Goal: Find specific page/section: Find specific page/section

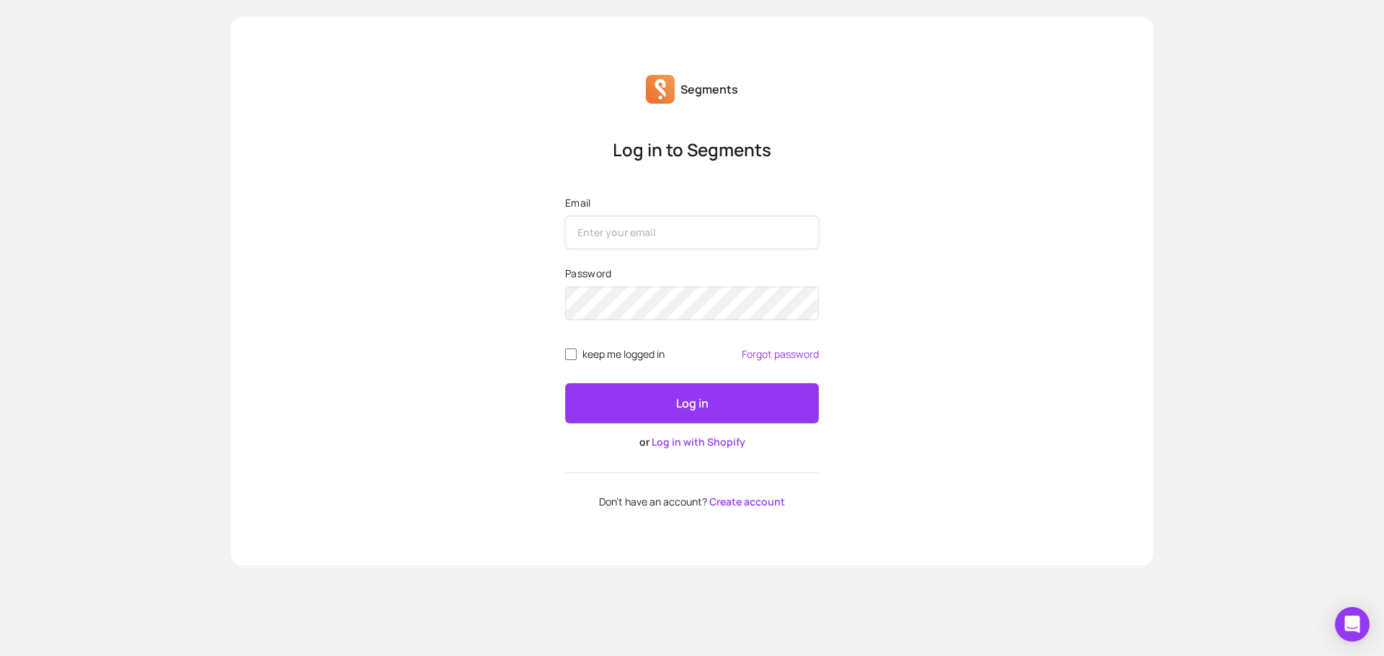
click at [646, 230] on input "Email" at bounding box center [692, 232] width 254 height 33
type input "[EMAIL_ADDRESS][DOMAIN_NAME]"
click at [565, 383] on button "Log in" at bounding box center [692, 403] width 254 height 40
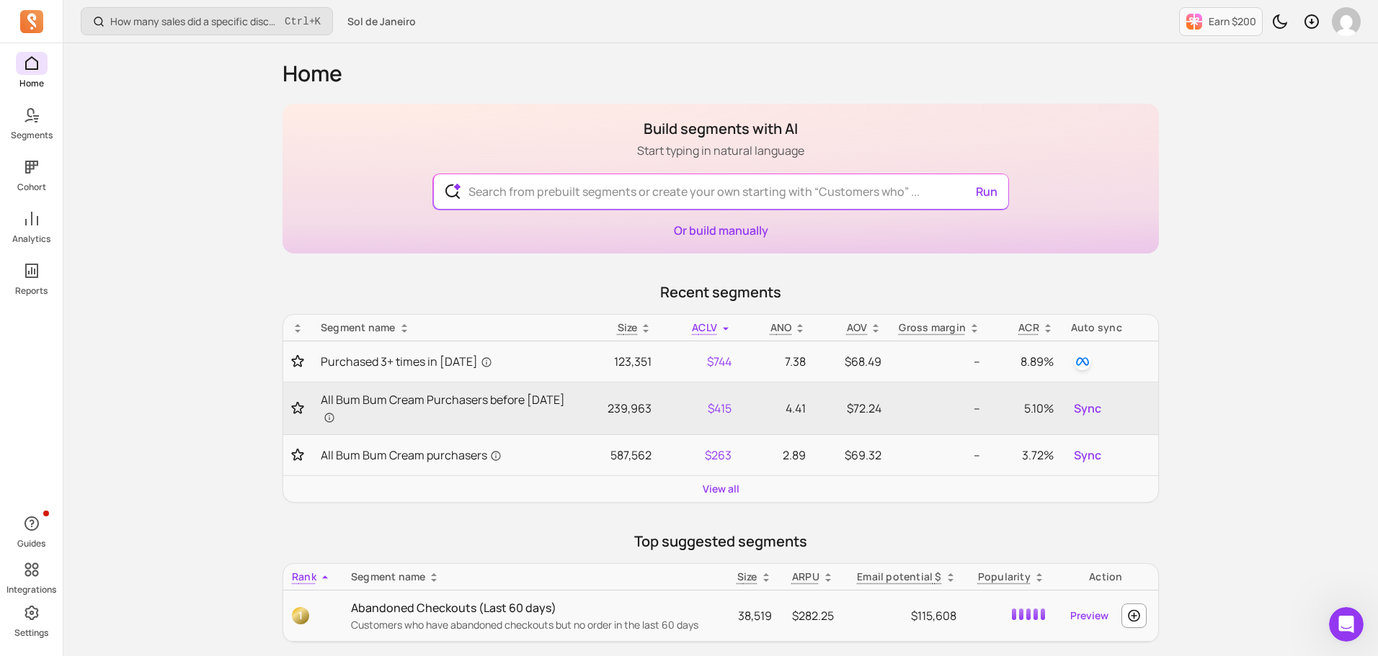
click at [40, 142] on div "Home Segments Cohort Analytics Reports" at bounding box center [31, 174] width 63 height 245
click at [38, 125] on span at bounding box center [32, 115] width 32 height 23
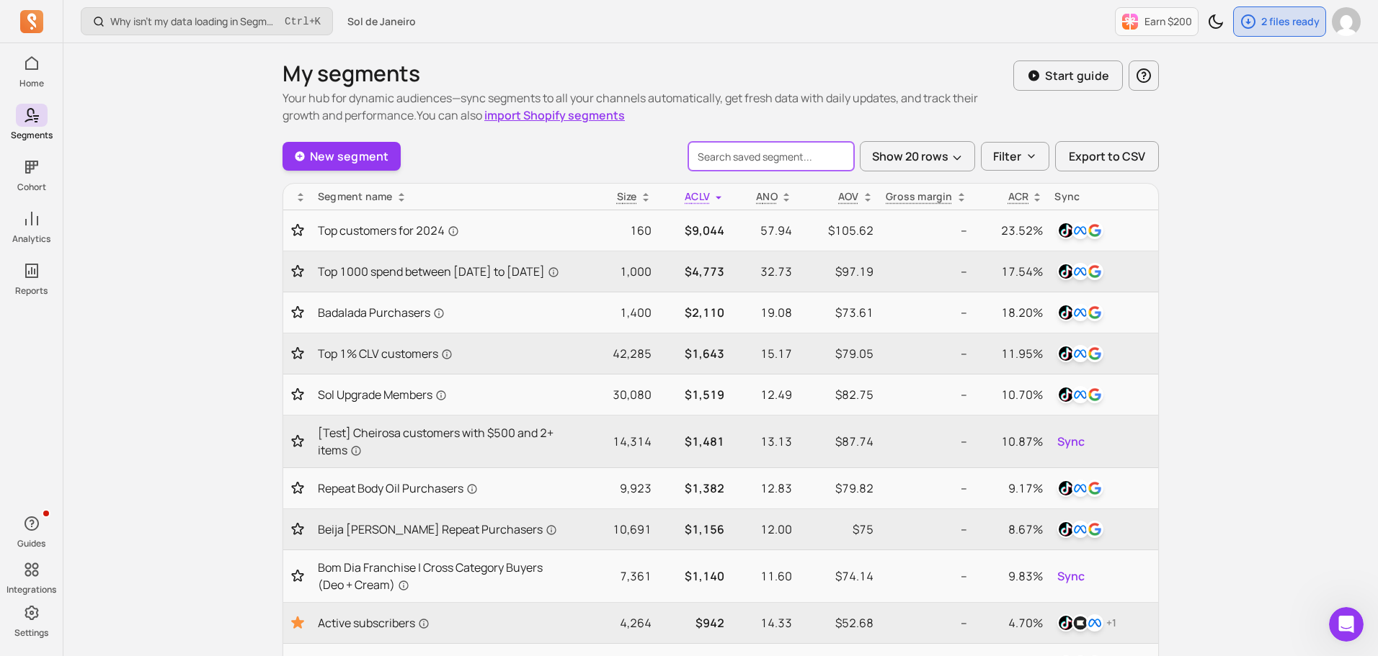
click at [747, 165] on input "search" at bounding box center [771, 156] width 166 height 29
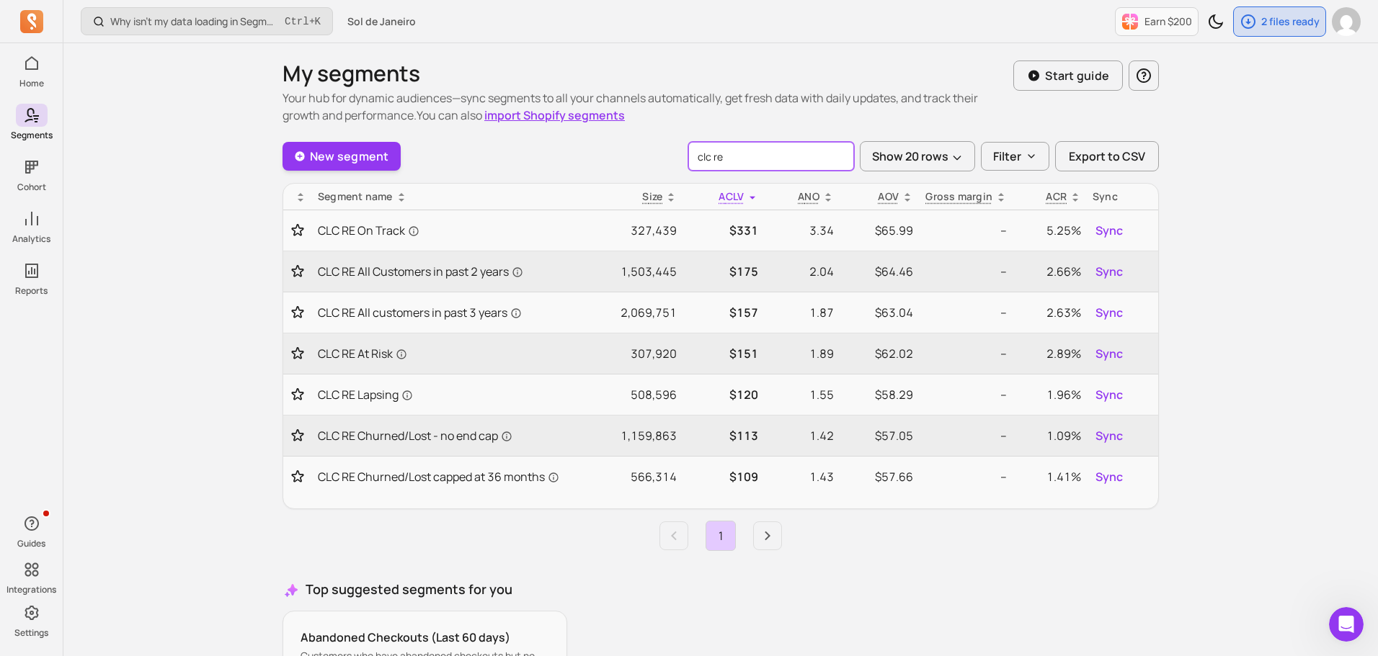
type input "clc re"
